Goal: Information Seeking & Learning: Learn about a topic

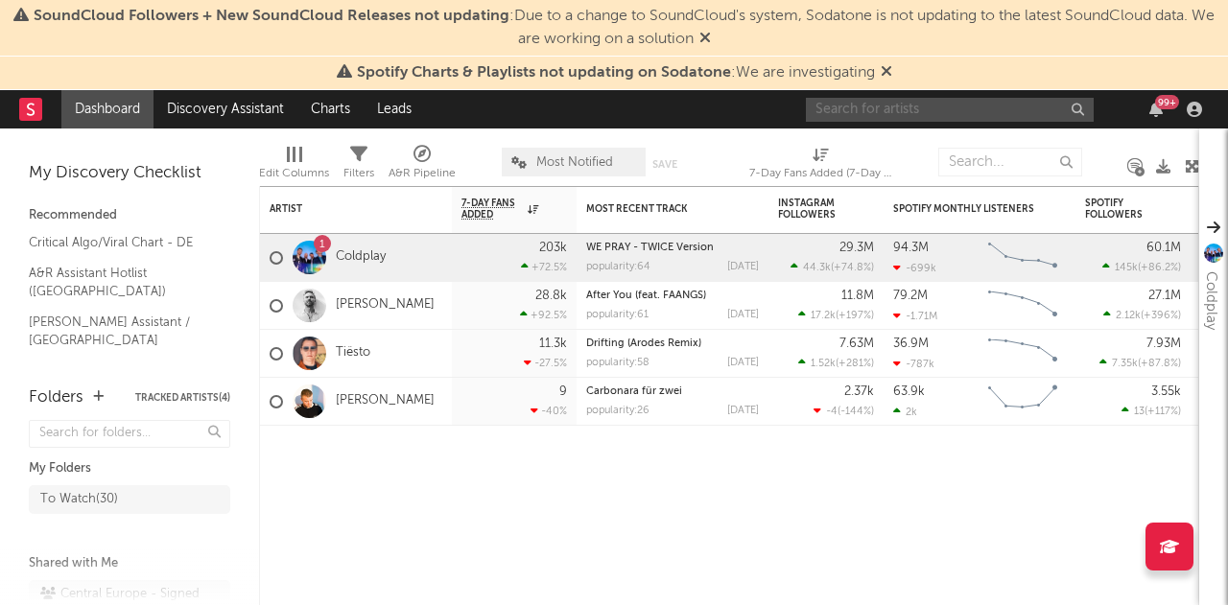
click at [896, 110] on input "text" at bounding box center [950, 110] width 288 height 24
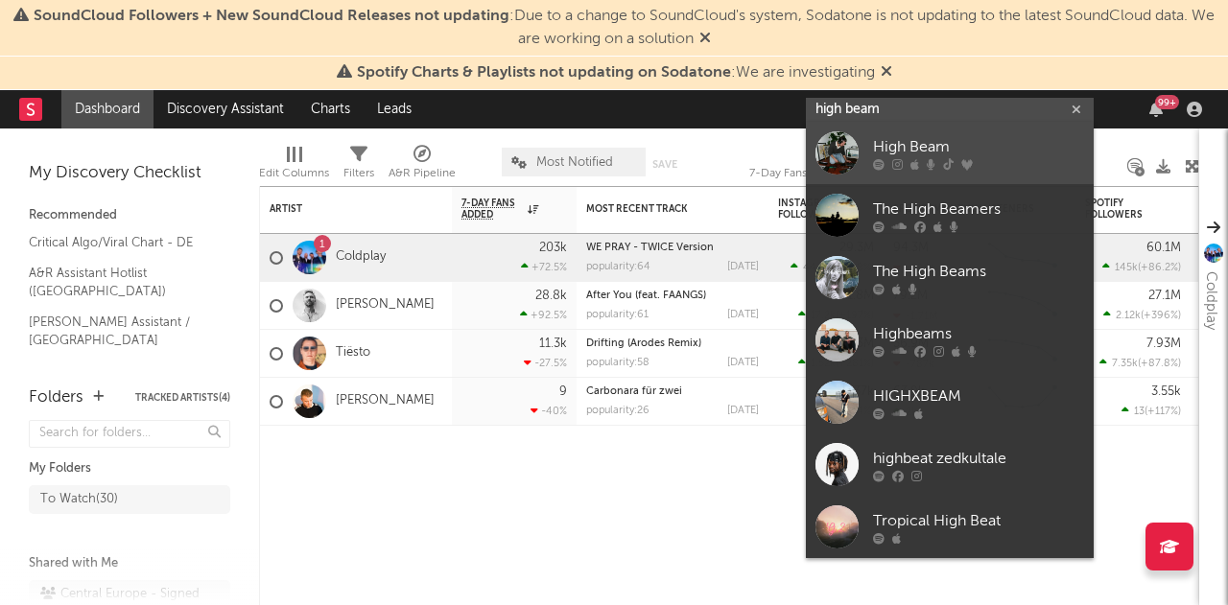
type input "high beam"
click at [828, 147] on div at bounding box center [837, 152] width 43 height 43
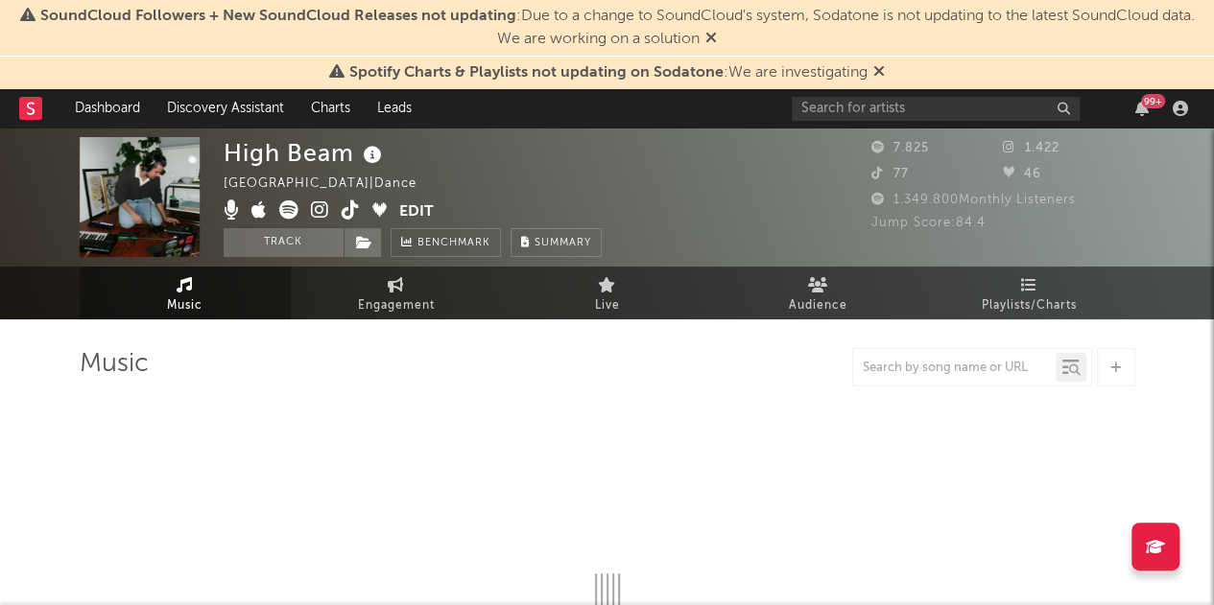
select select "6m"
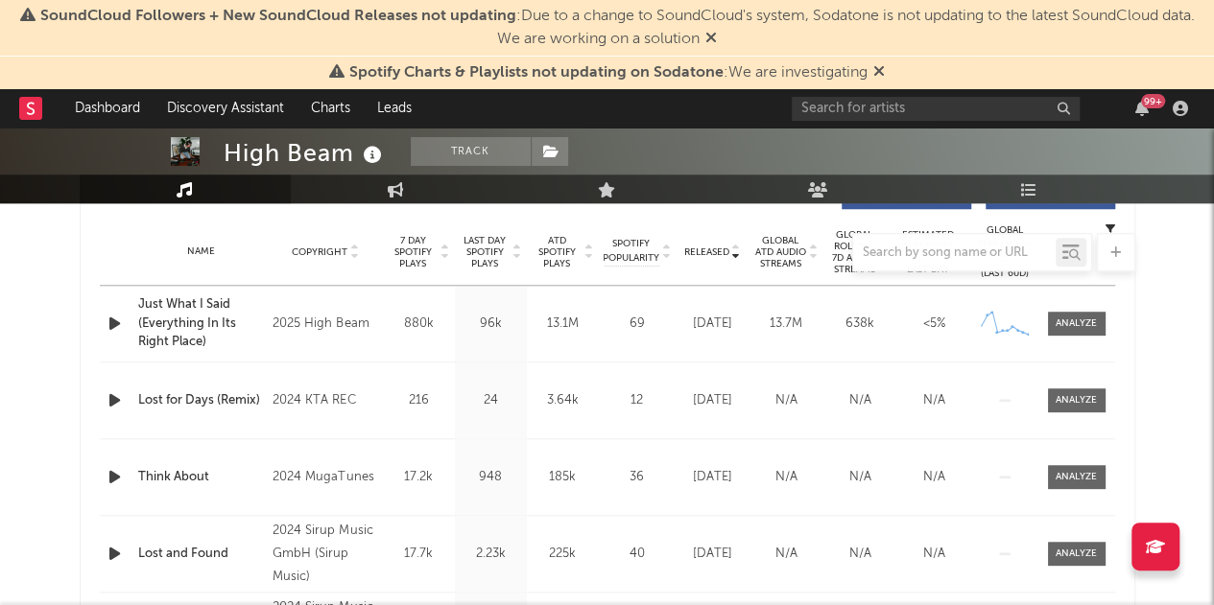
scroll to position [768, 0]
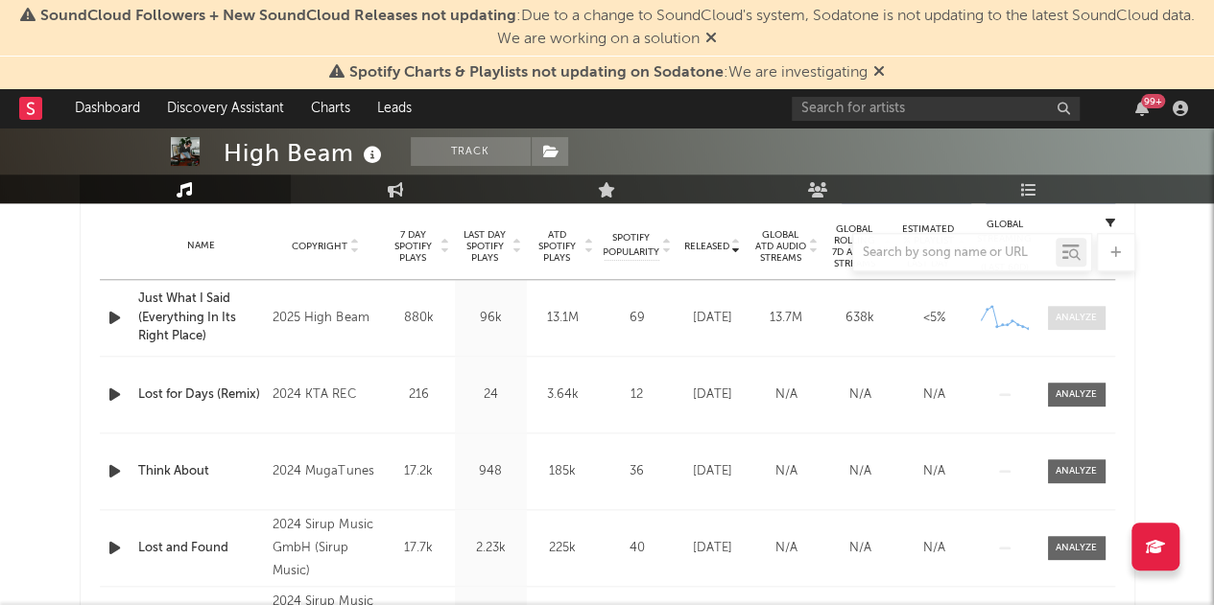
click at [1088, 321] on div at bounding box center [1075, 318] width 41 height 14
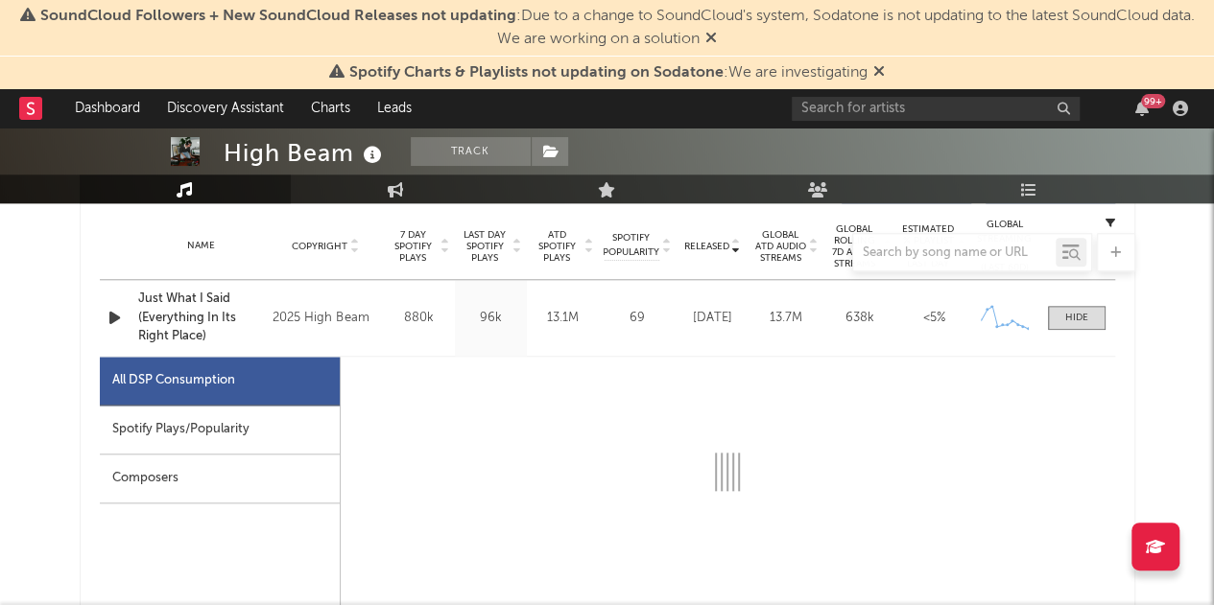
select select "6m"
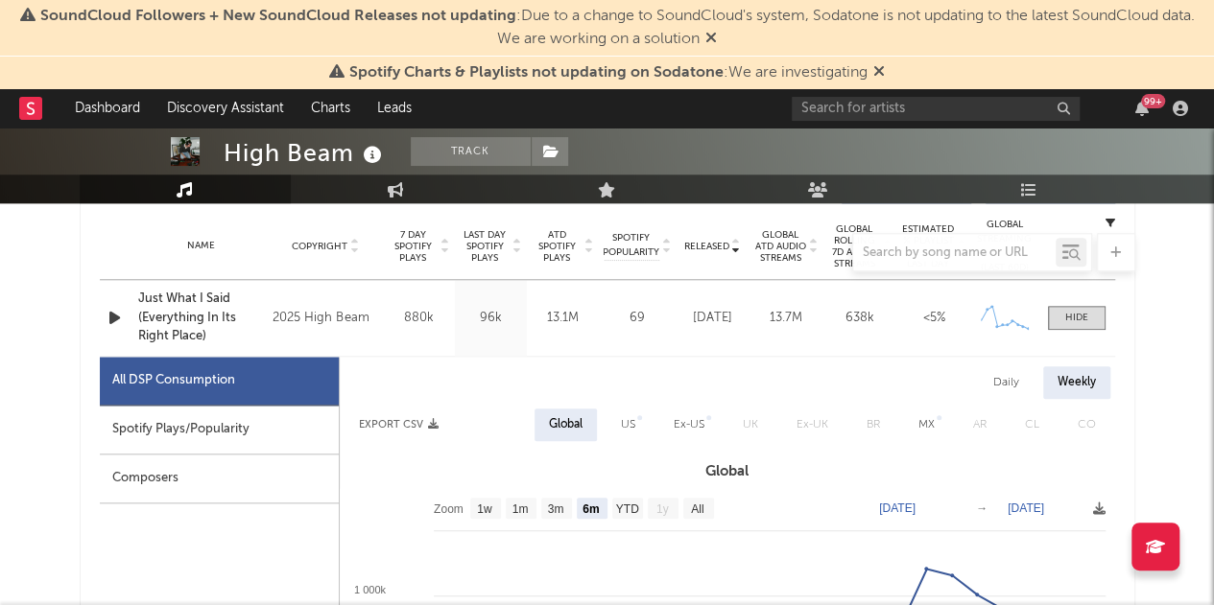
click at [311, 417] on div "Spotify Plays/Popularity" at bounding box center [219, 430] width 239 height 49
select select "1w"
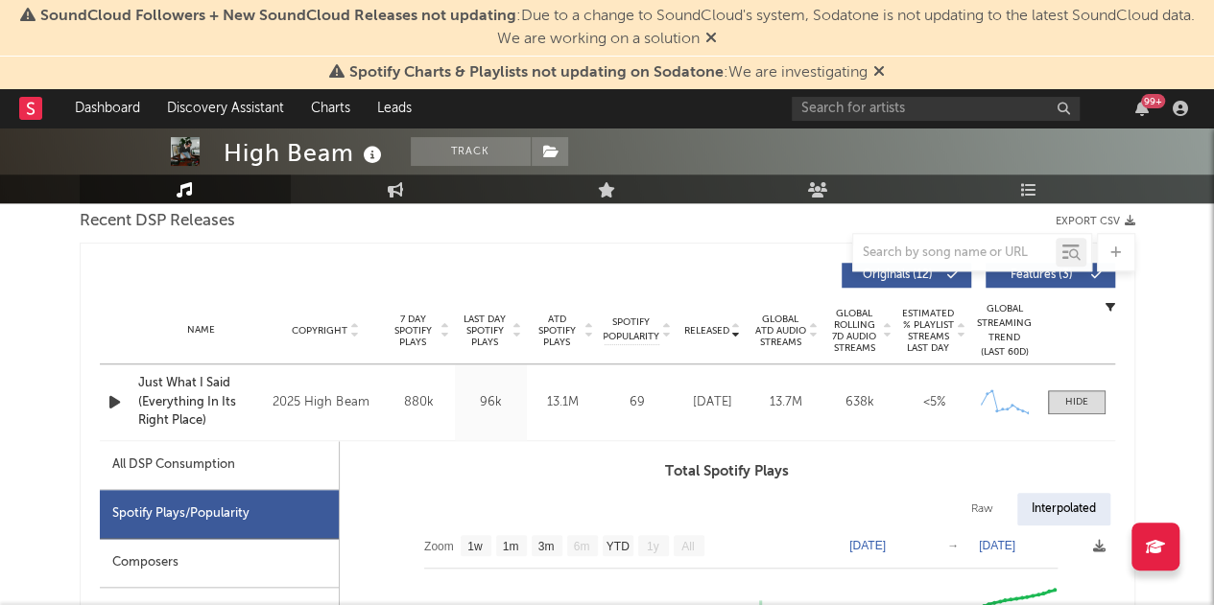
scroll to position [672, 0]
